Goal: Navigation & Orientation: Find specific page/section

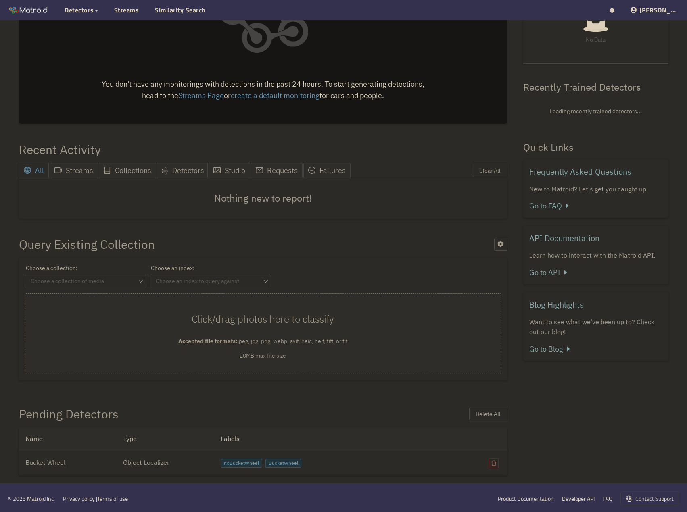
scroll to position [94, 0]
click at [584, 495] on link "Developer API" at bounding box center [578, 496] width 33 height 9
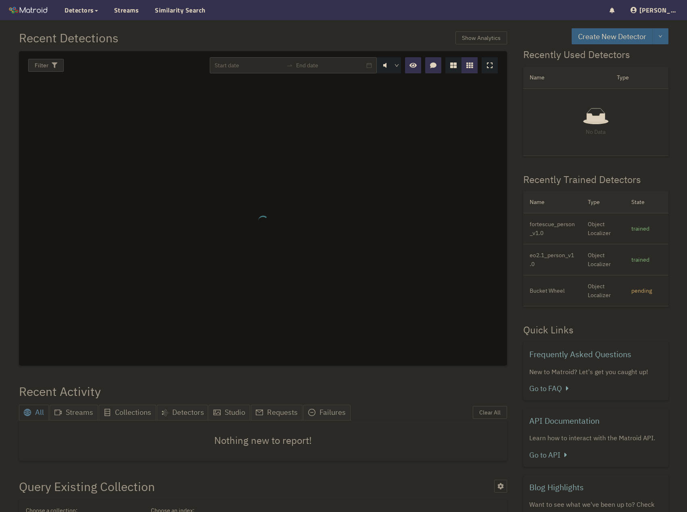
scroll to position [244, 0]
